Goal: Transaction & Acquisition: Purchase product/service

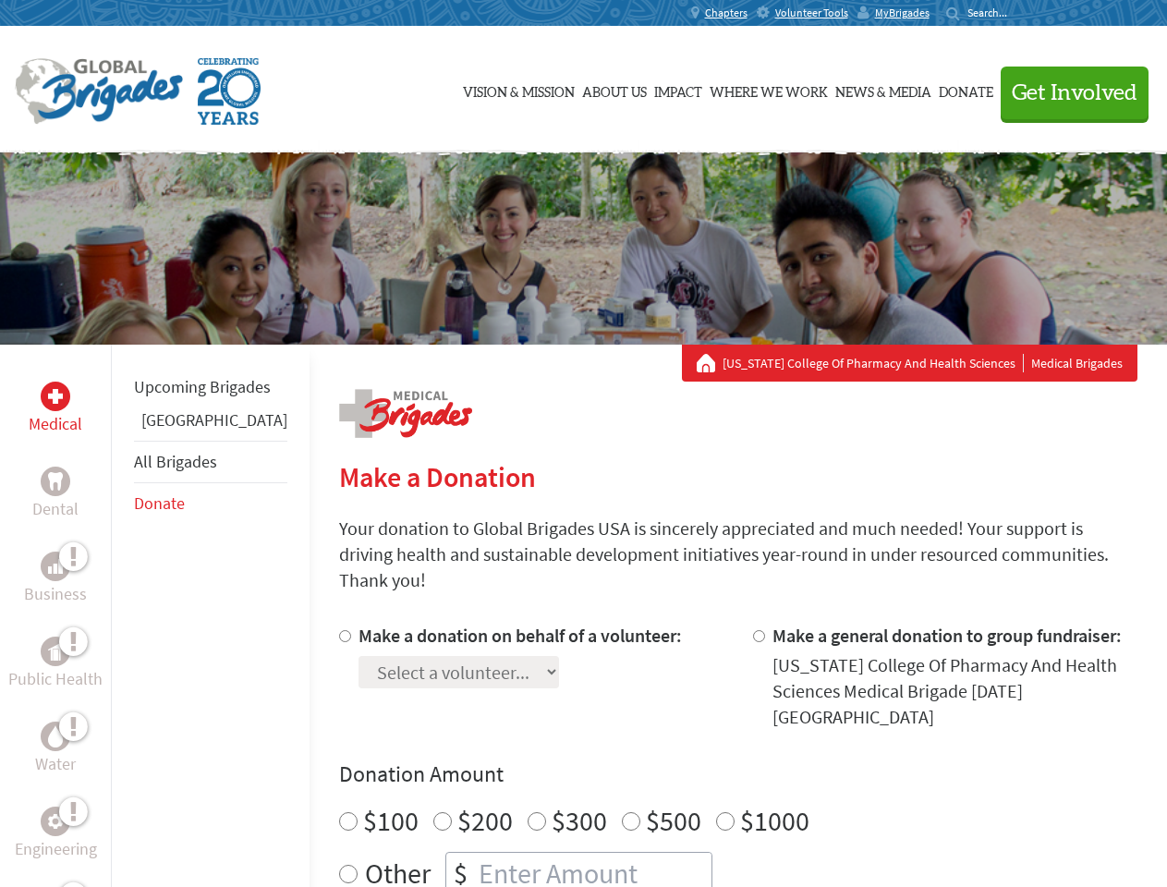
click at [1020, 13] on div "Search for:" at bounding box center [983, 13] width 74 height 15
click at [1066, 92] on span "Get Involved" at bounding box center [1074, 93] width 126 height 22
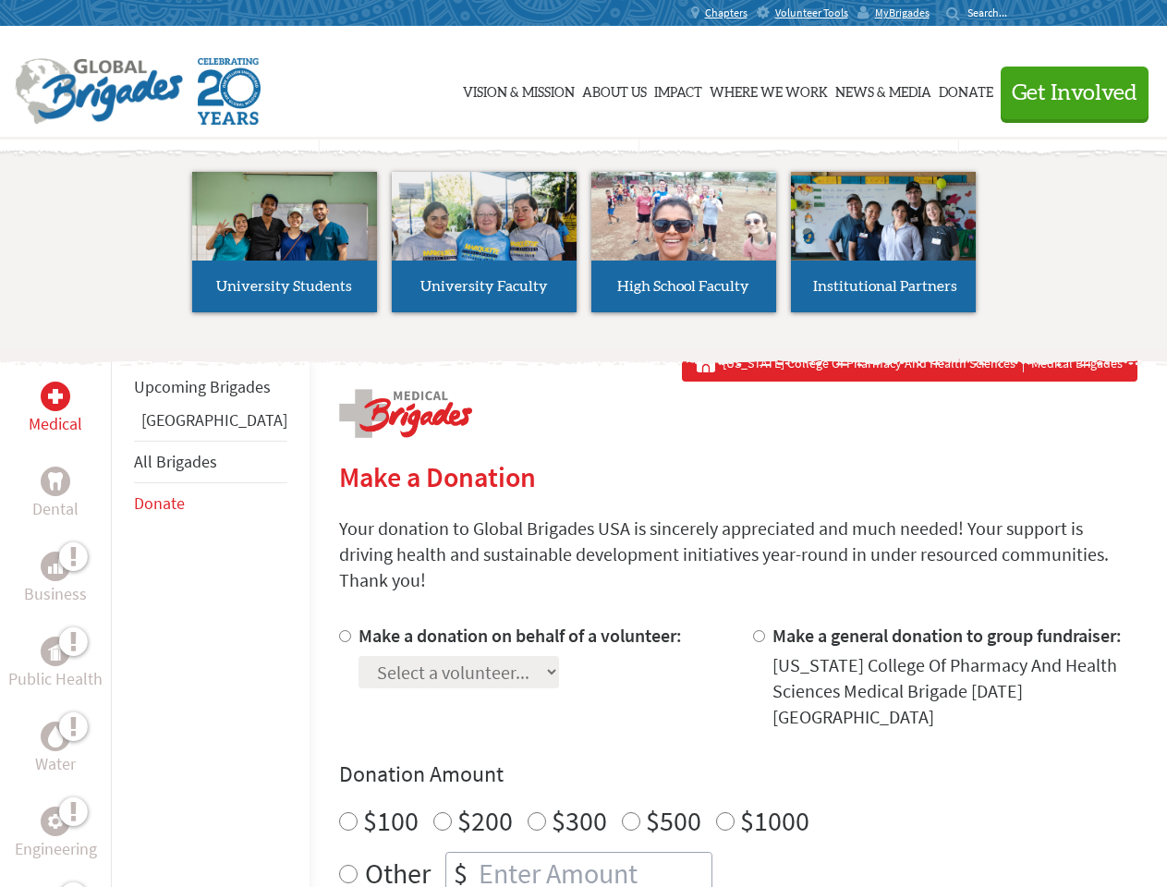
click at [584, 248] on li "High School Faculty" at bounding box center [684, 242] width 200 height 170
click at [122, 615] on div "Upcoming Brigades Panama All Brigades Donate" at bounding box center [210, 788] width 199 height 887
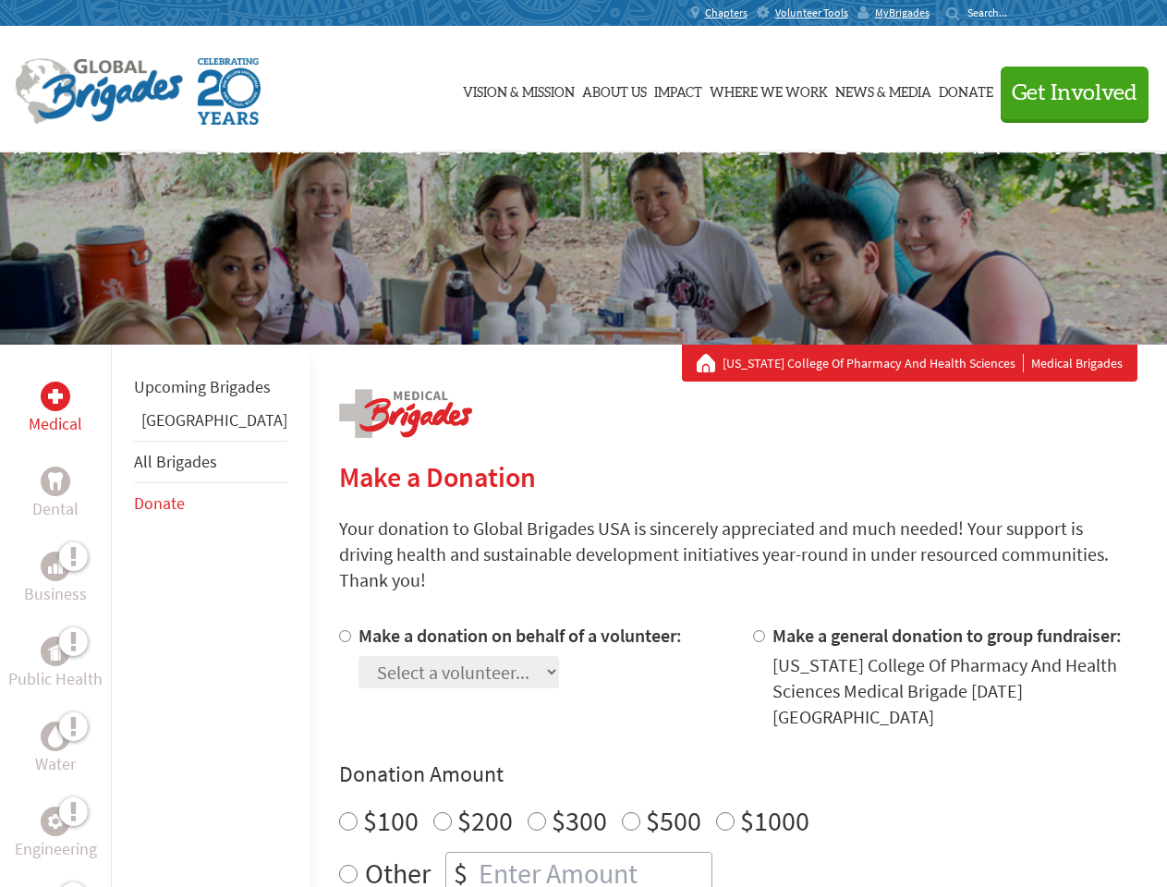
click at [706, 759] on div "Donation Amount $100 $200 $300 $500 $1000 Other $" at bounding box center [738, 826] width 798 height 135
click at [339, 630] on input "Make a donation on behalf of a volunteer:" at bounding box center [345, 636] width 12 height 12
radio input "true"
click at [753, 630] on input "Make a general donation to group fundraiser:" at bounding box center [759, 636] width 12 height 12
radio input "true"
